Goal: Download file/media

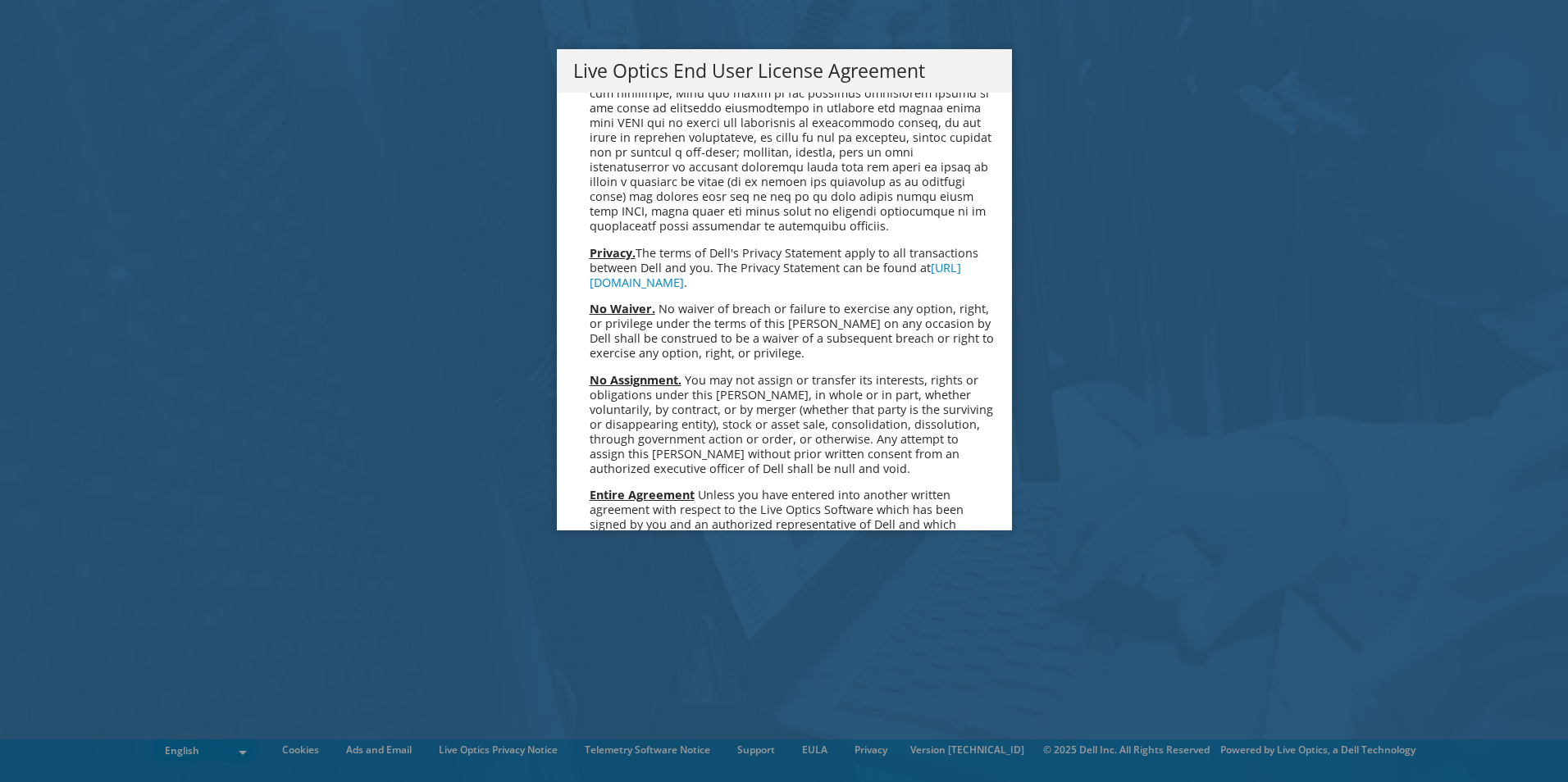
scroll to position [6199, 0]
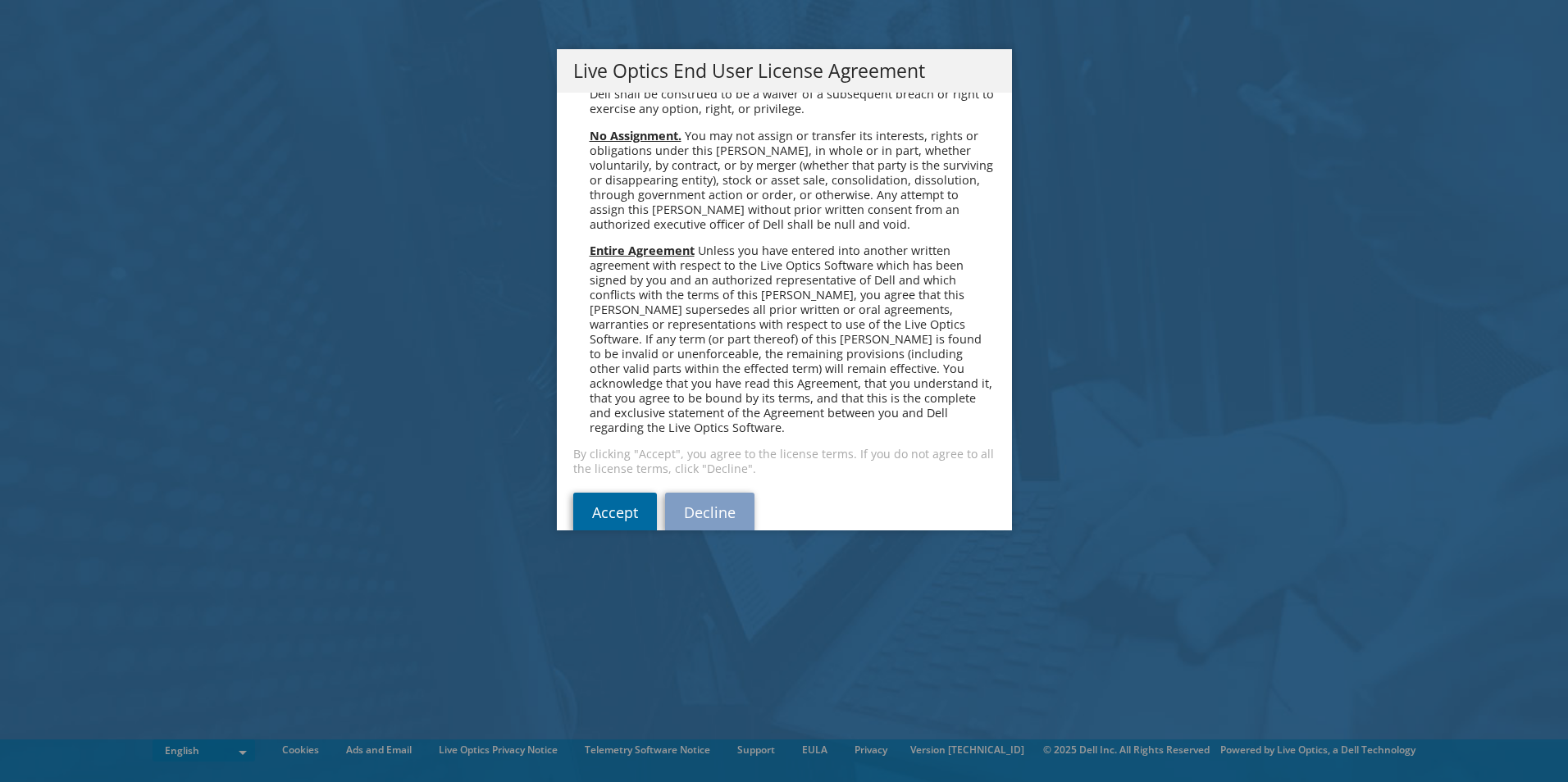
click at [621, 494] on link "Accept" at bounding box center [614, 512] width 83 height 39
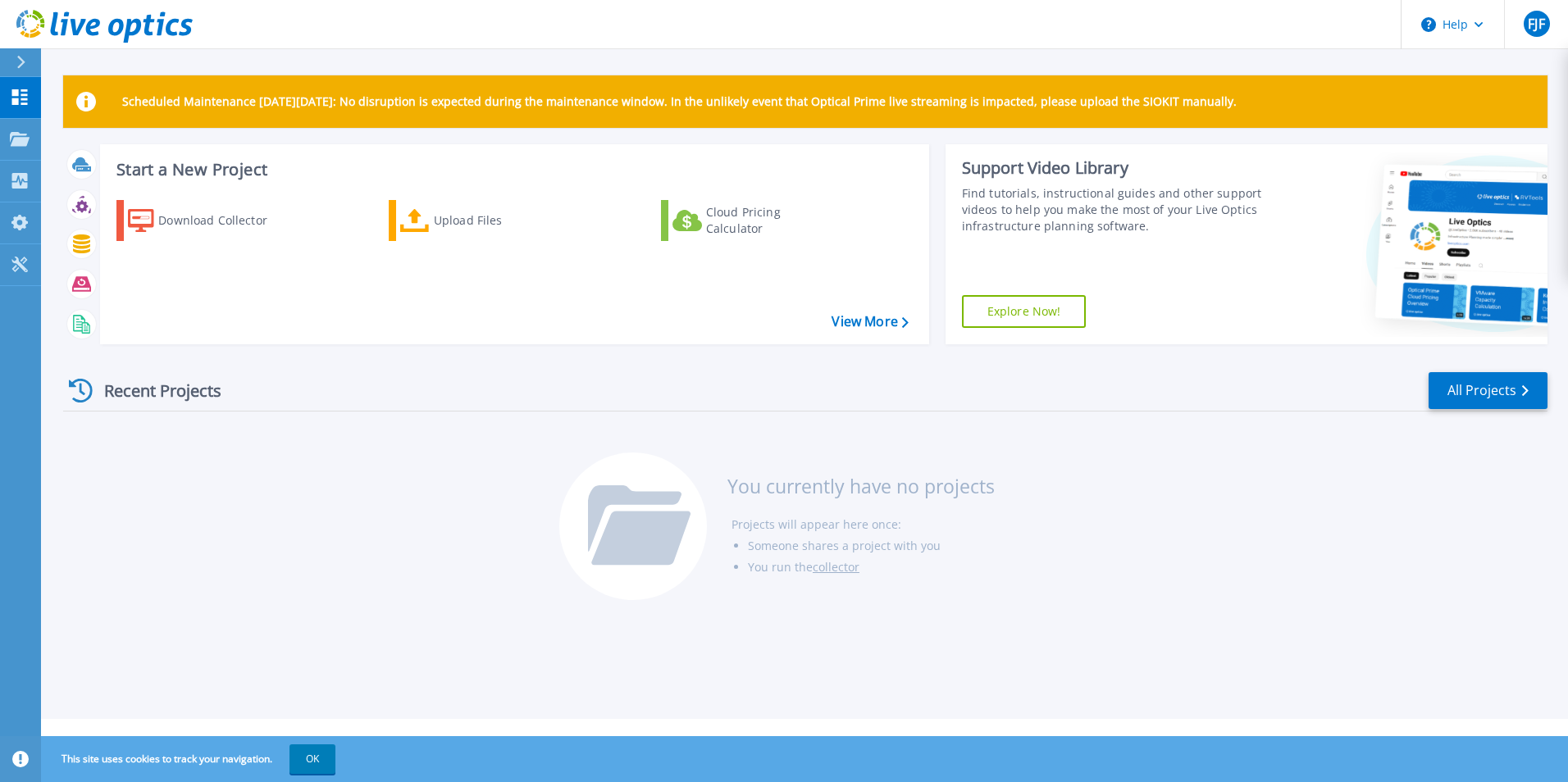
click at [935, 227] on div "Start a New Project Download Collector Upload Files Cloud Pricing Calculator Vi…" at bounding box center [805, 251] width 1484 height 213
click at [203, 222] on div "Download Collector" at bounding box center [223, 221] width 131 height 33
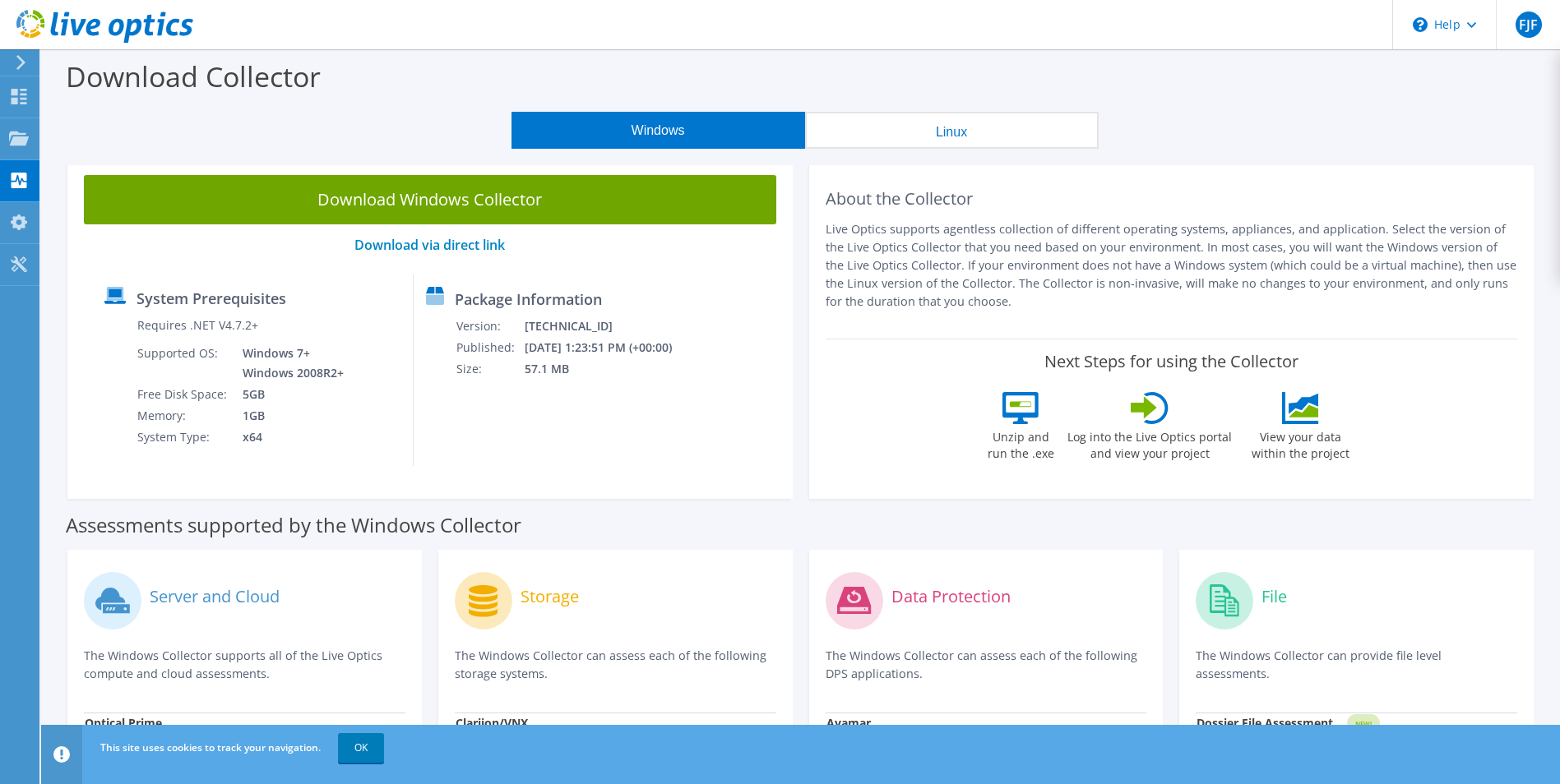
click at [407, 141] on div "Windows Linux" at bounding box center [804, 129] width 1494 height 37
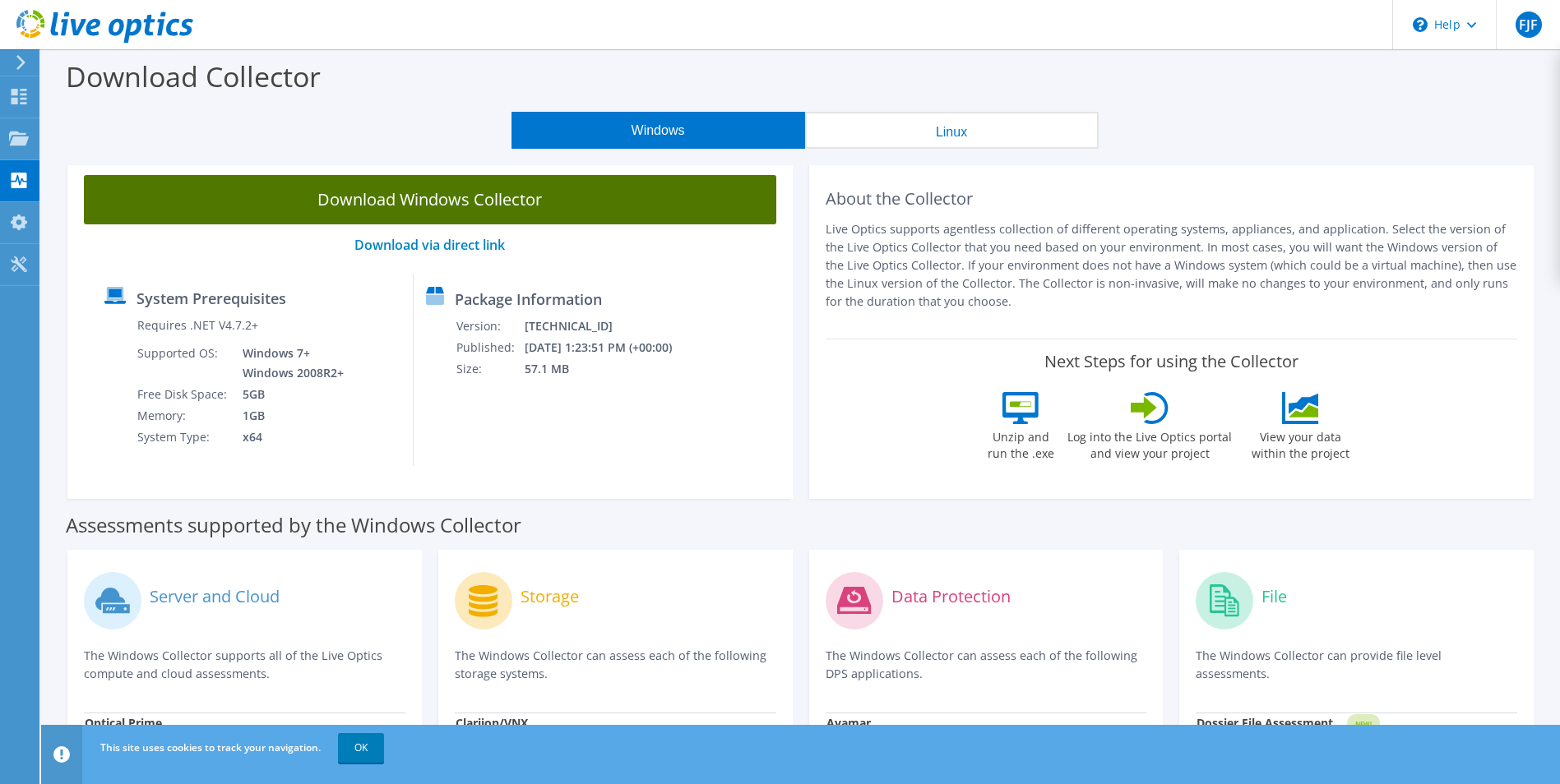
click at [540, 191] on link "Download Windows Collector" at bounding box center [430, 200] width 693 height 49
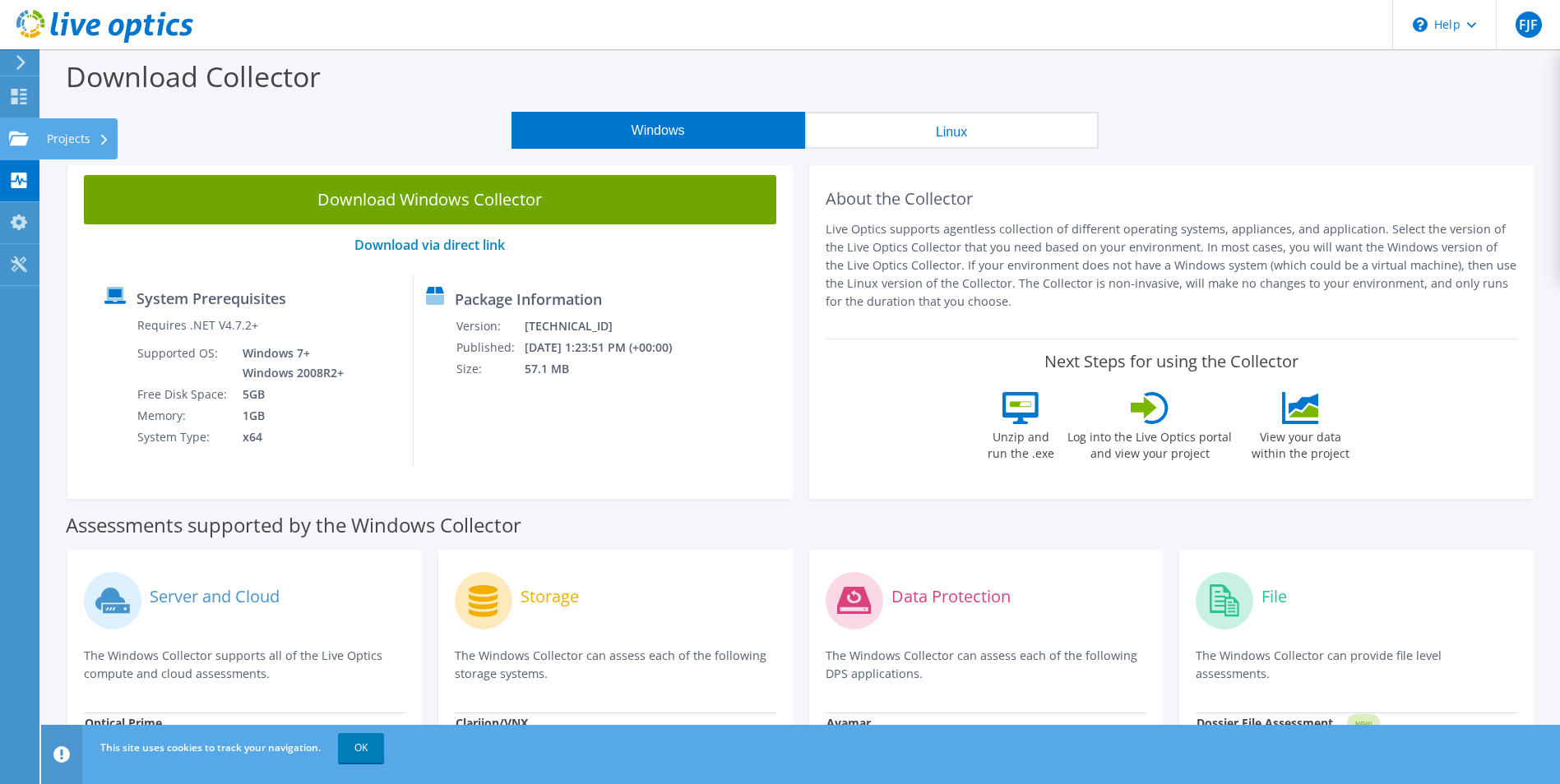
click at [96, 138] on div "Projects" at bounding box center [78, 139] width 79 height 41
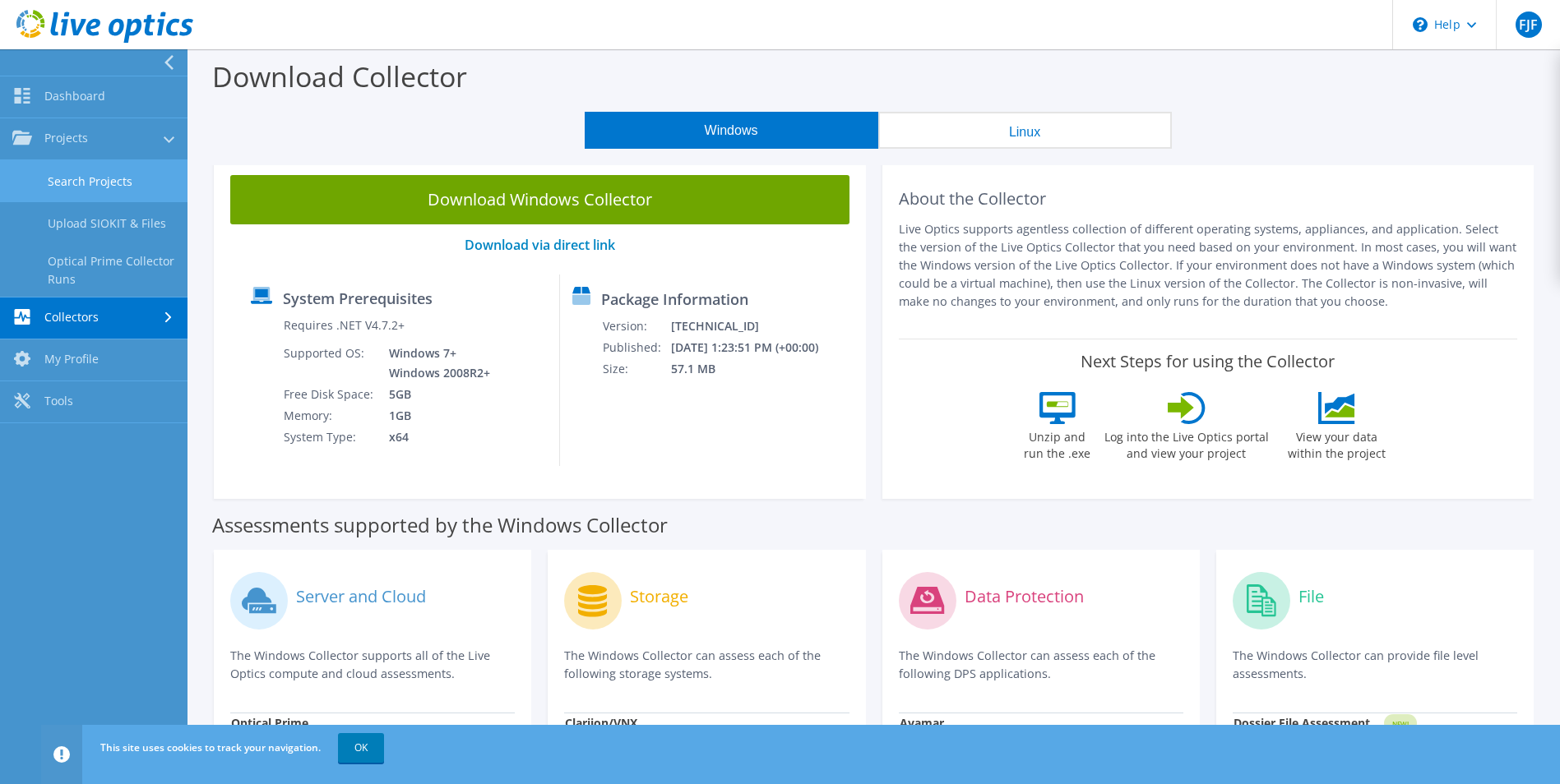
click at [110, 186] on link "Search Projects" at bounding box center [94, 181] width 187 height 42
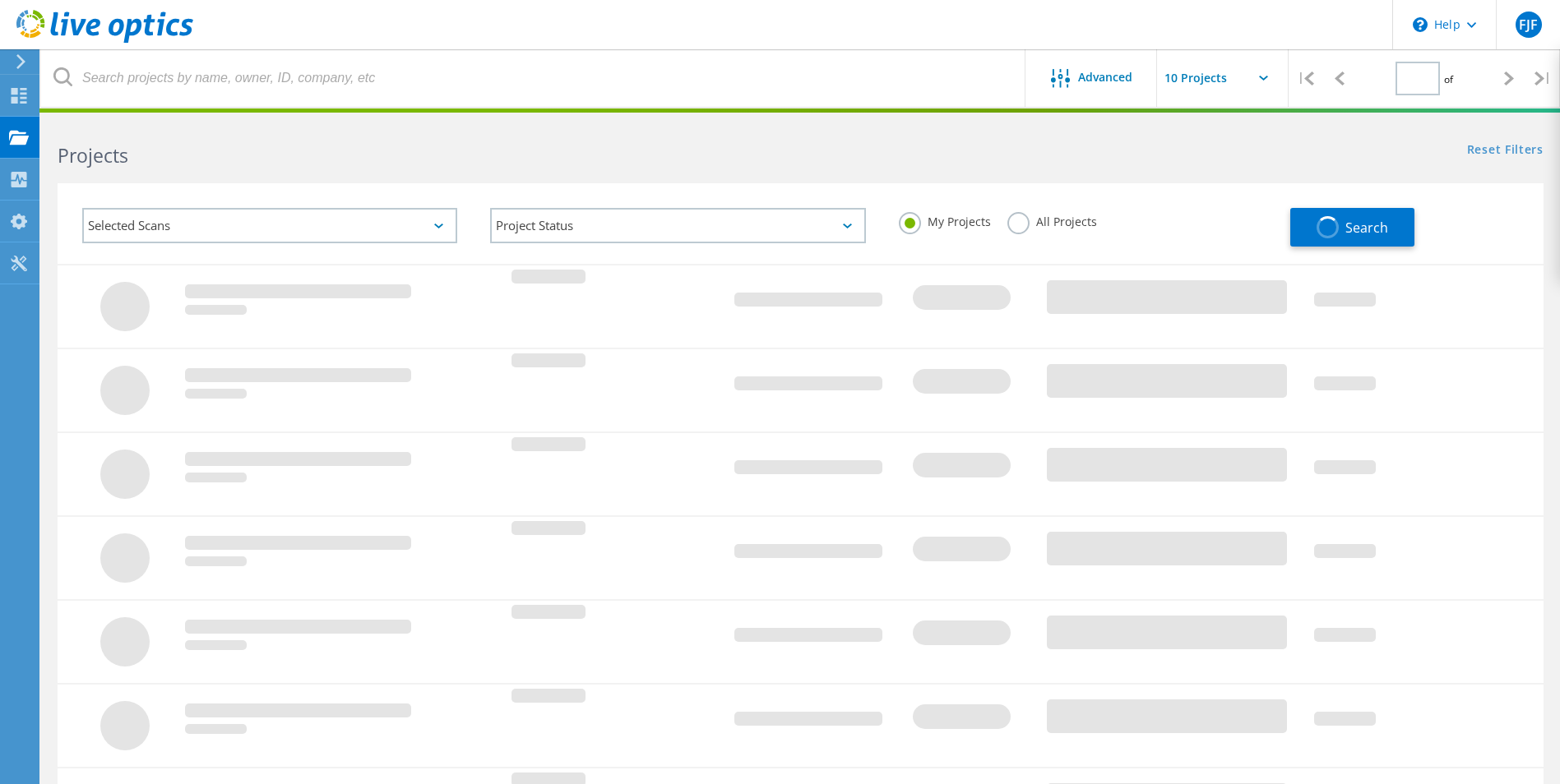
type input "1"
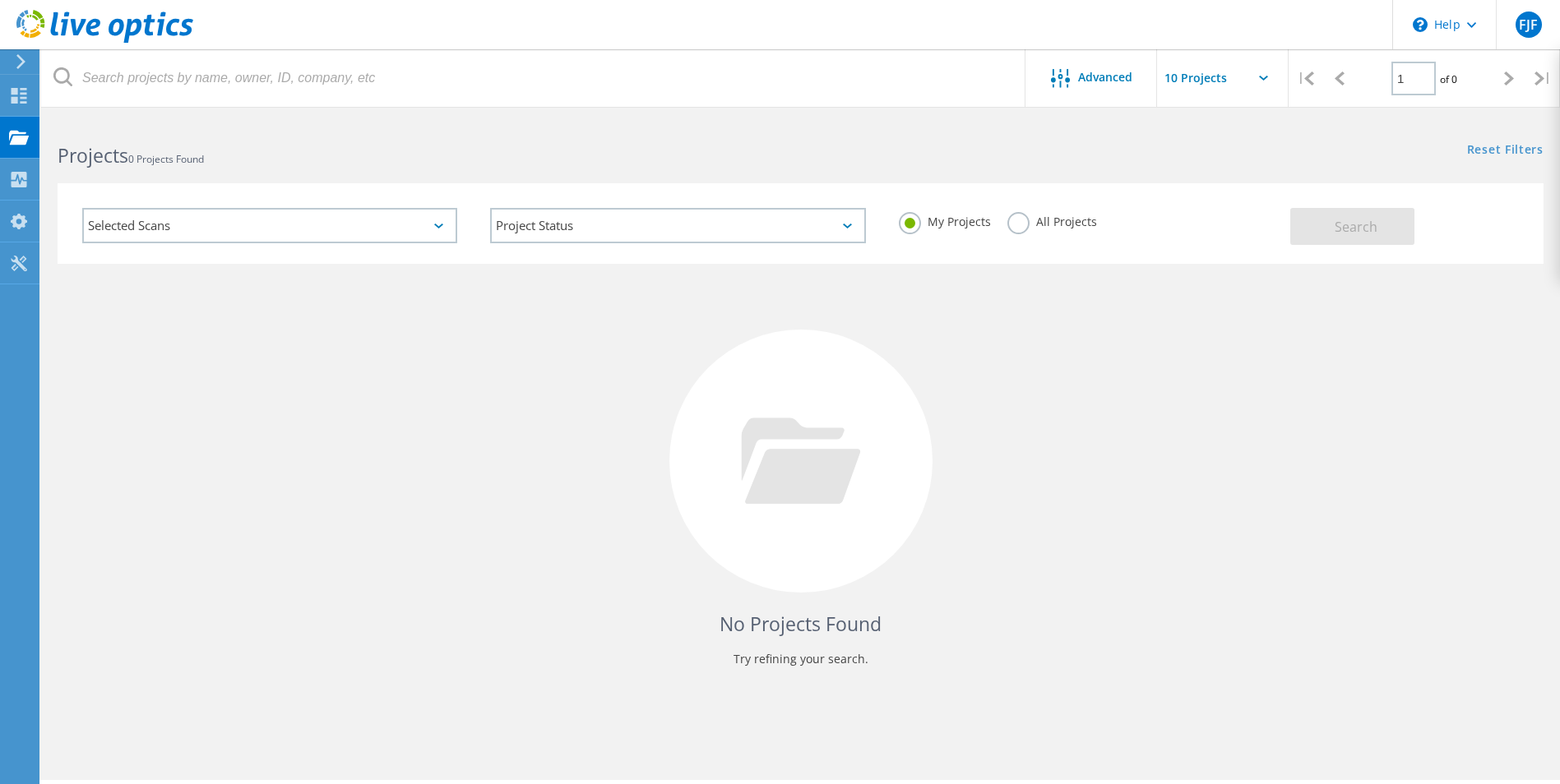
click at [1036, 416] on div "No Projects Found Try refining your search." at bounding box center [801, 476] width 1486 height 425
